Goal: Information Seeking & Learning: Learn about a topic

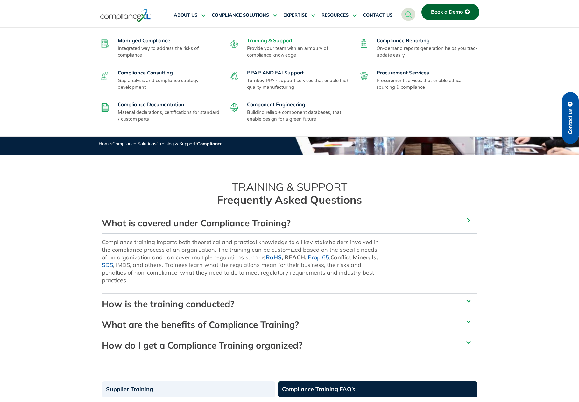
click at [268, 41] on link "Training & Support" at bounding box center [270, 40] width 46 height 6
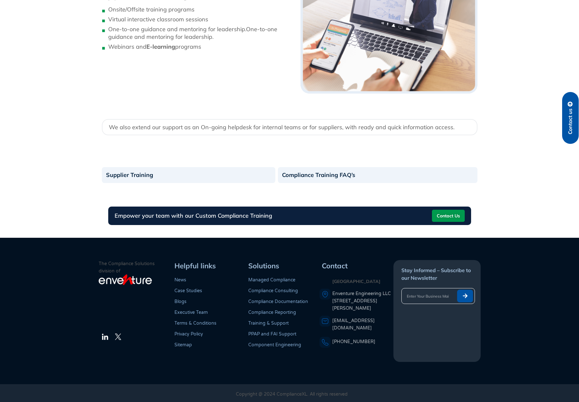
scroll to position [775, 0]
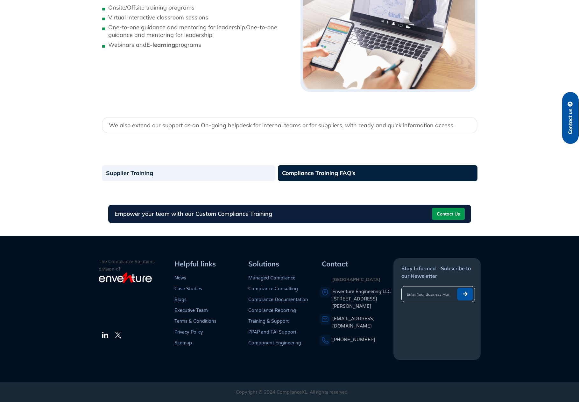
click at [336, 172] on link "Compliance Training FAQ’s" at bounding box center [378, 173] width 200 height 16
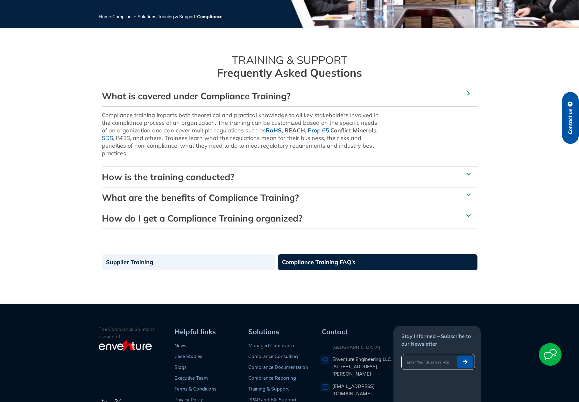
scroll to position [127, 0]
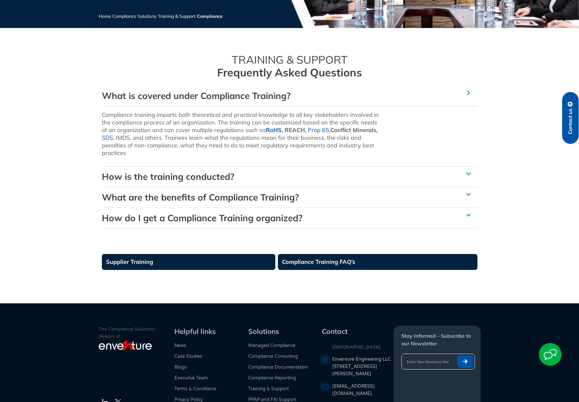
click at [163, 257] on link "Supplier Training" at bounding box center [189, 262] width 174 height 16
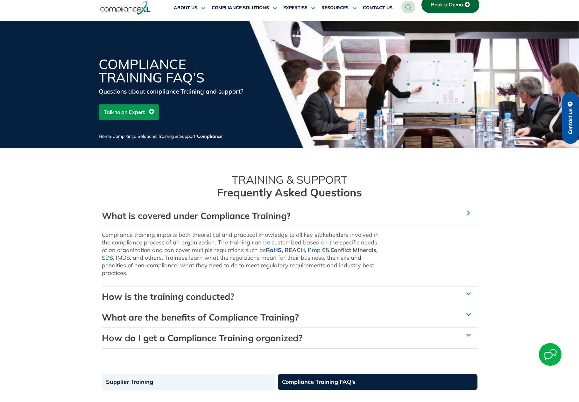
scroll to position [0, 0]
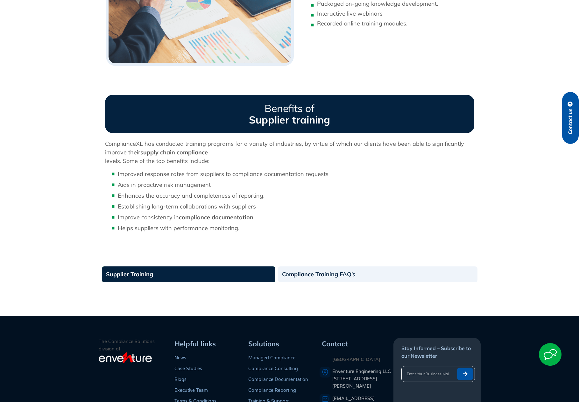
scroll to position [478, 0]
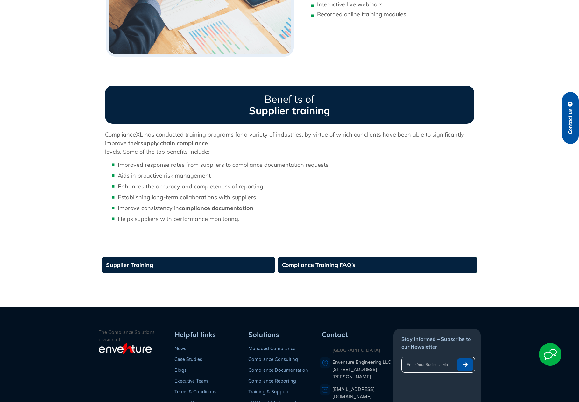
click at [323, 257] on link "Compliance Training FAQ’s" at bounding box center [378, 265] width 200 height 16
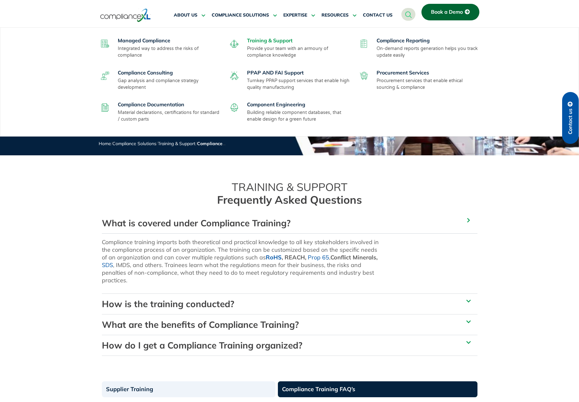
click at [262, 44] on link "Training & Support" at bounding box center [270, 40] width 46 height 6
click at [259, 39] on link "Training & Support" at bounding box center [270, 40] width 46 height 6
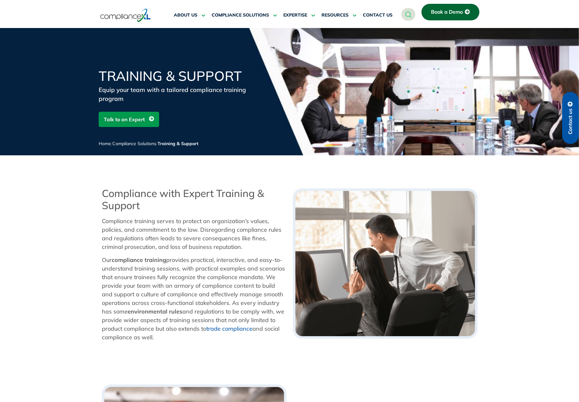
click at [111, 18] on img at bounding box center [125, 15] width 51 height 15
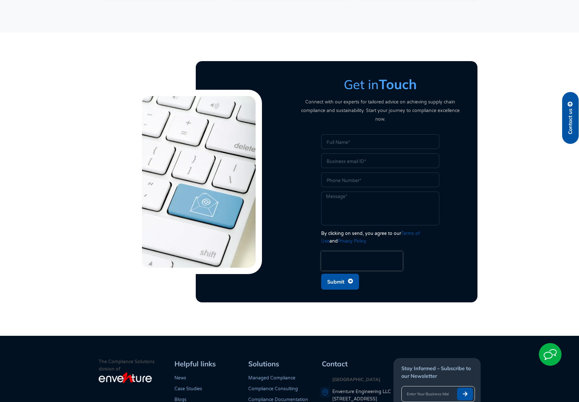
scroll to position [1675, 0]
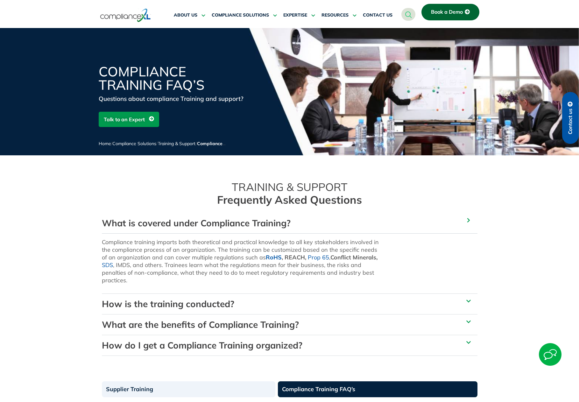
click at [134, 303] on link "How is the training conducted?" at bounding box center [168, 303] width 132 height 11
